Goal: Find specific page/section: Find specific page/section

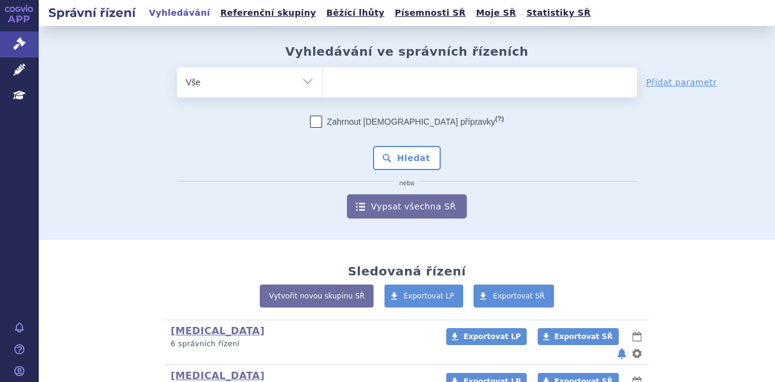
click at [368, 96] on span at bounding box center [480, 82] width 314 height 30
click at [323, 96] on select at bounding box center [322, 82] width 1 height 30
type input "om"
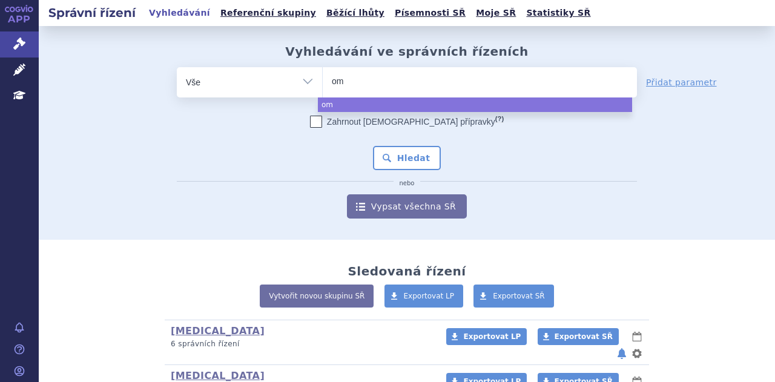
type input "omj"
type input "omjja"
type input "omjjar"
type input "omjjara"
select select "omjjara"
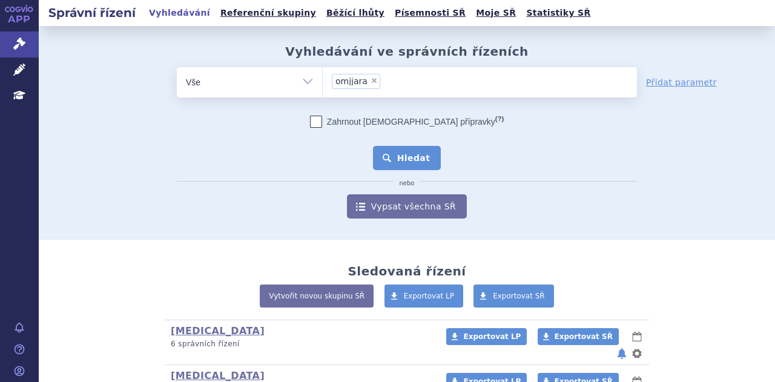
click at [390, 152] on button "Hledat" at bounding box center [407, 158] width 68 height 24
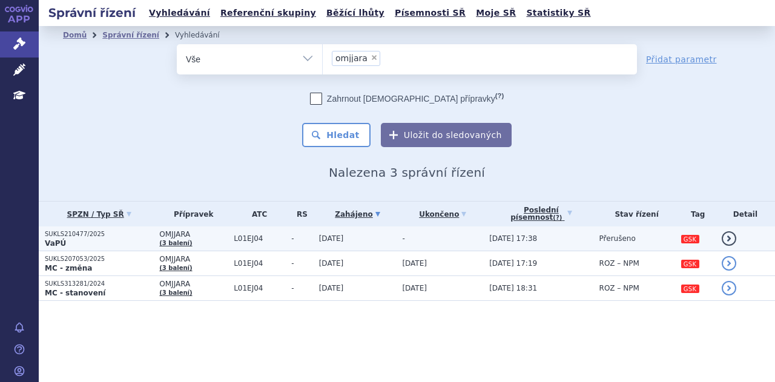
click at [205, 236] on span "OMJJARA" at bounding box center [193, 234] width 68 height 8
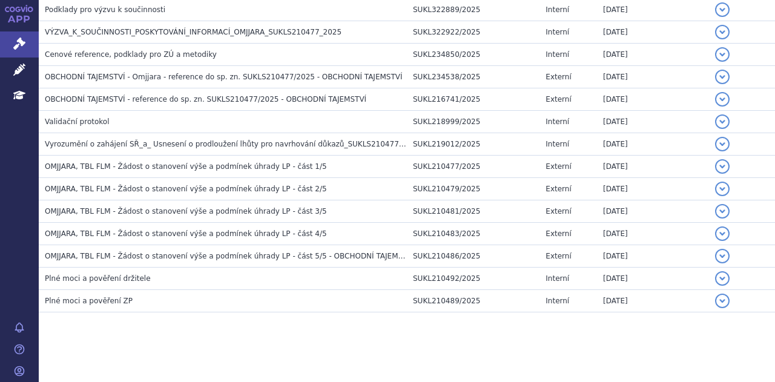
scroll to position [203, 0]
